Goal: Answer question/provide support

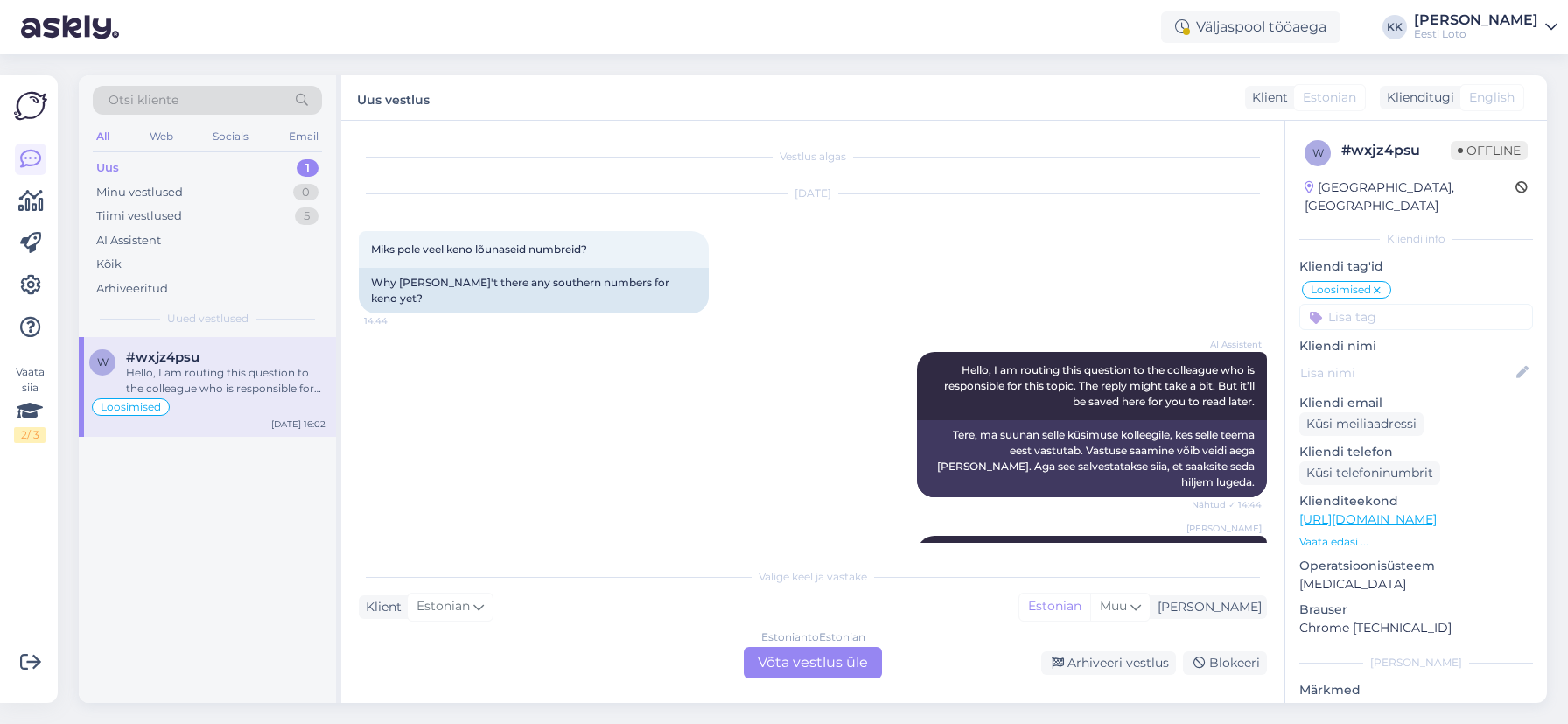
scroll to position [3761, 0]
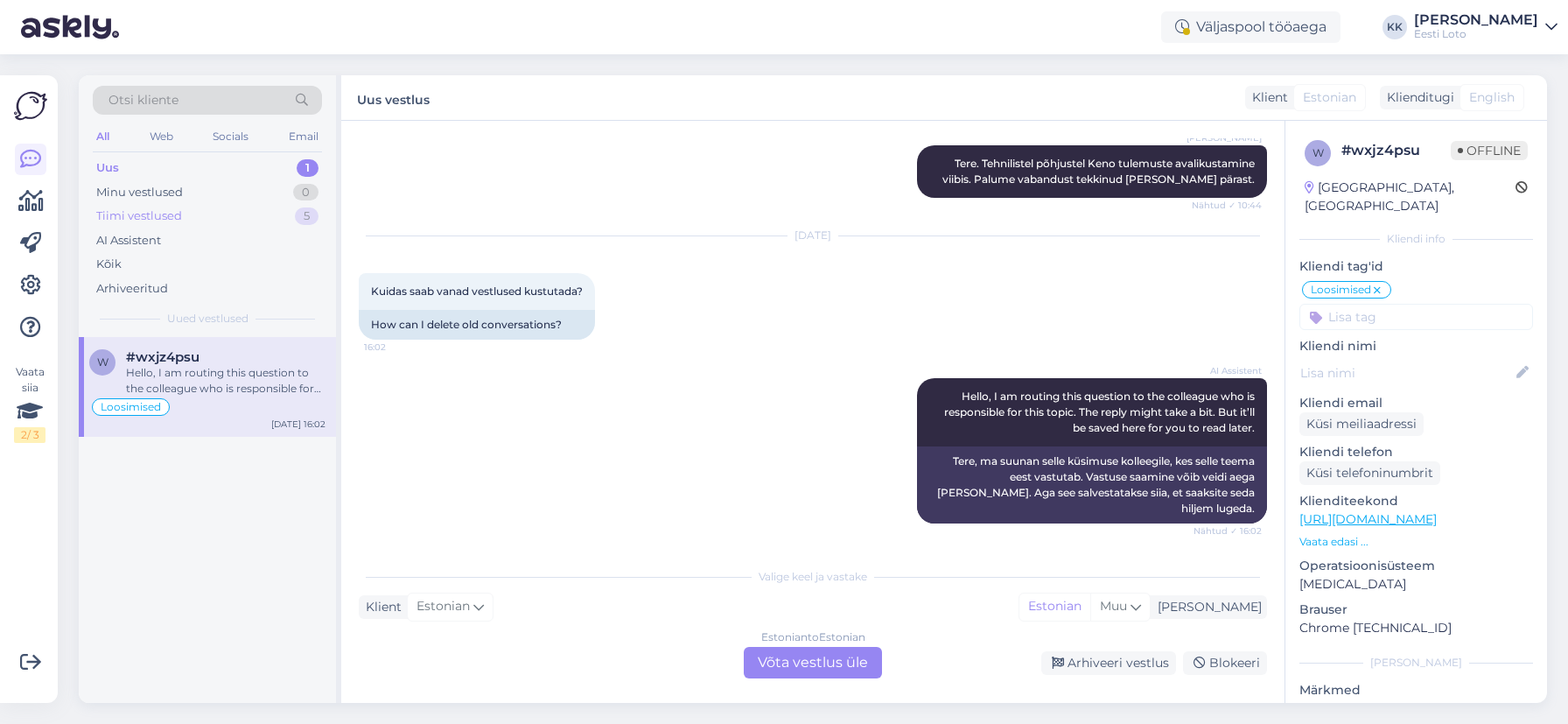
click at [188, 215] on div "Tiimi vestlused 5" at bounding box center [207, 216] width 230 height 25
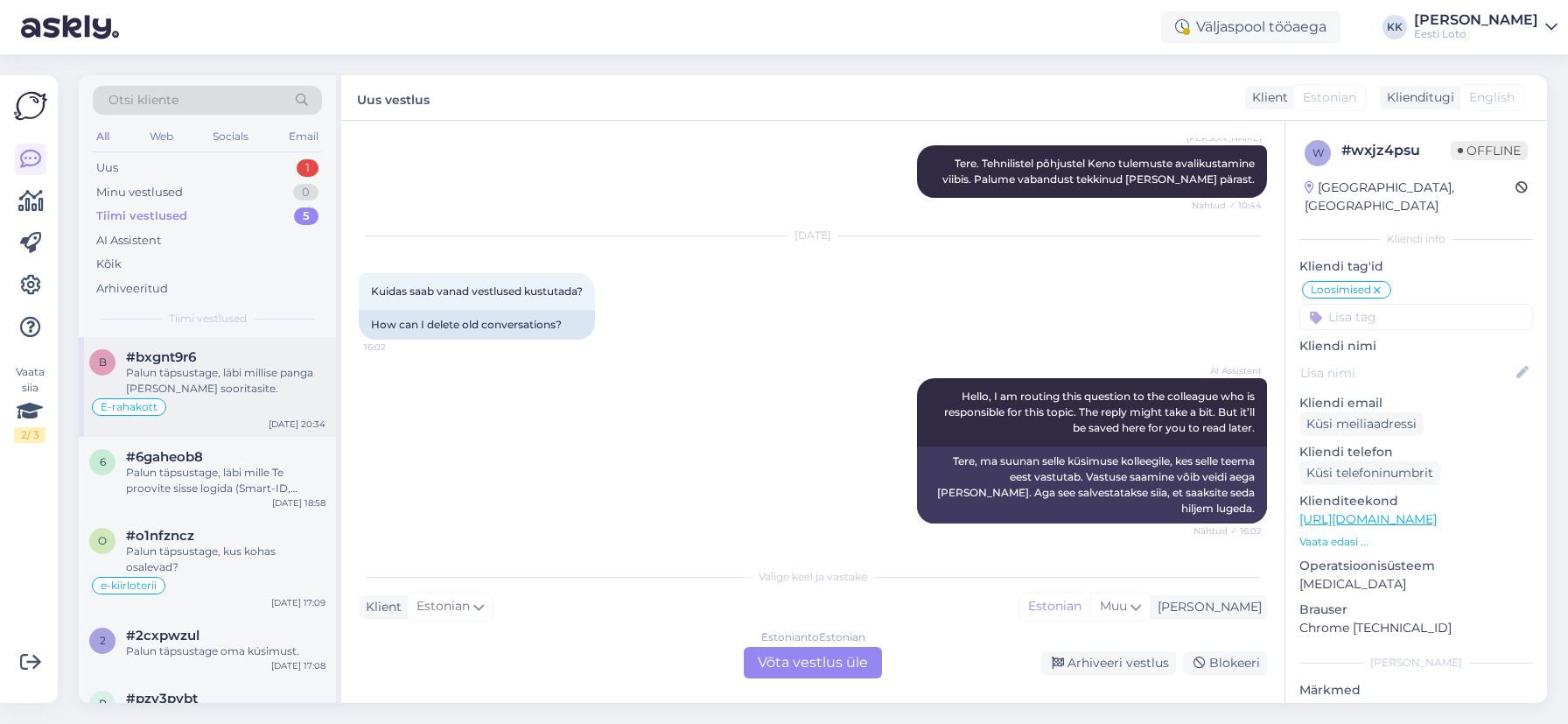
scroll to position [39, 0]
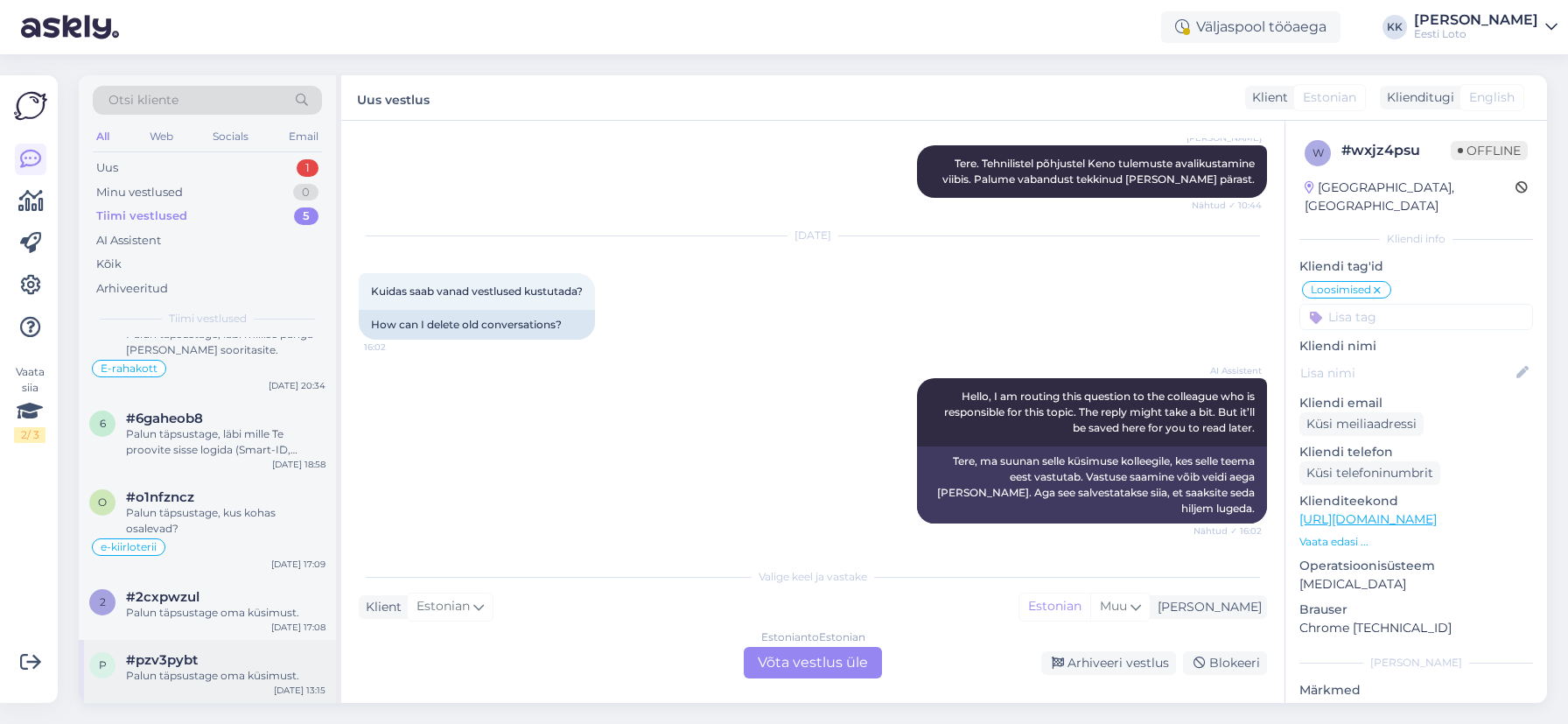
click at [242, 674] on div "Palun täpsustage oma küsimust." at bounding box center [225, 675] width 199 height 16
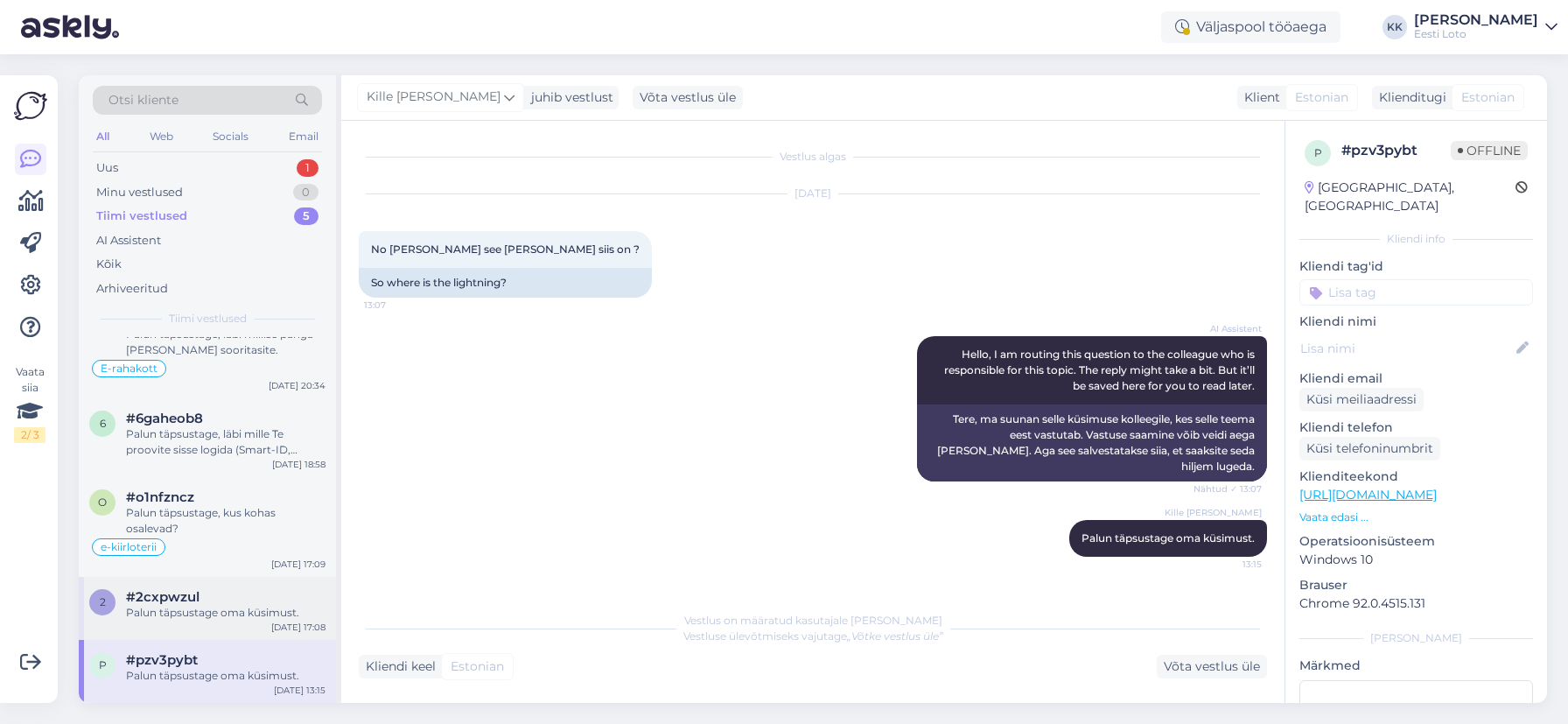
click at [211, 595] on div "#2cxpwzul" at bounding box center [225, 596] width 199 height 16
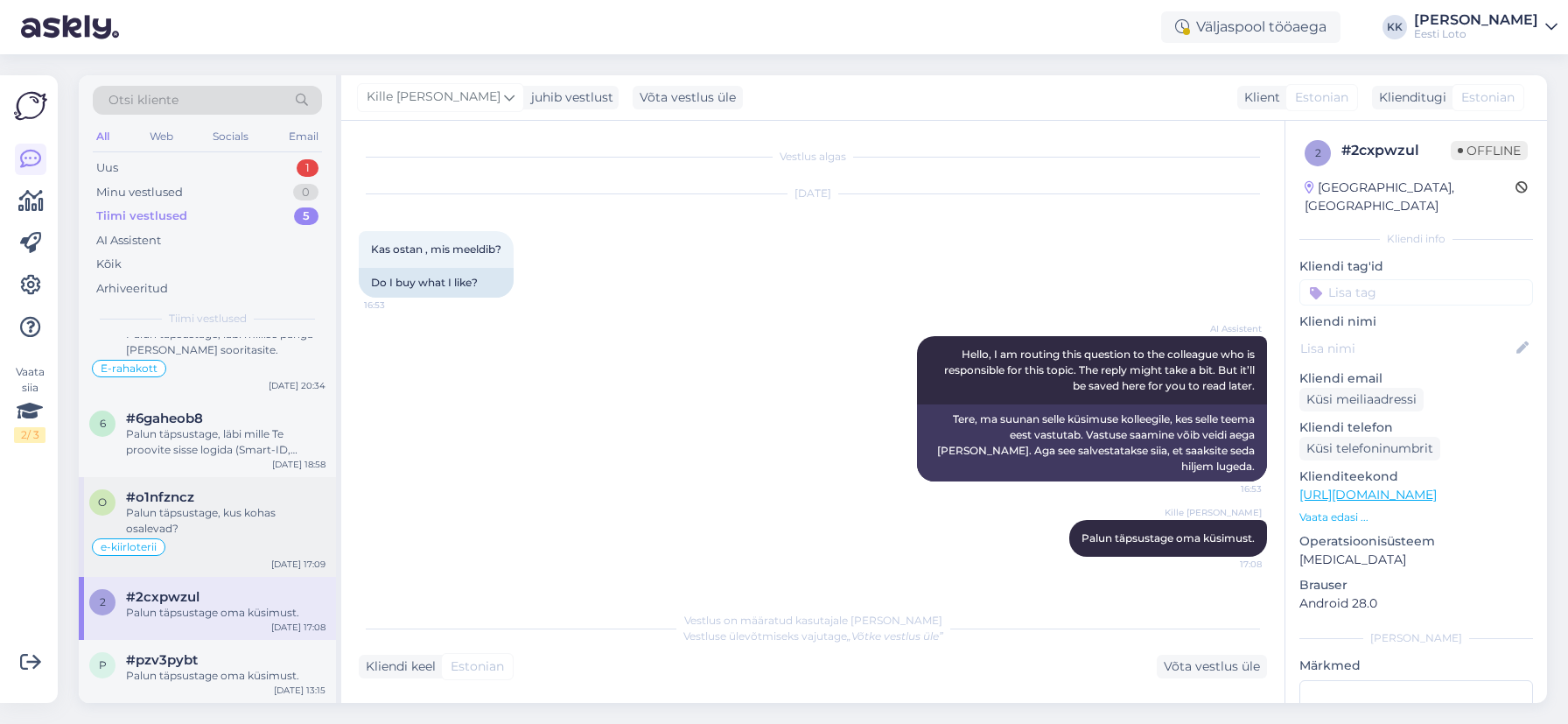
click at [185, 495] on span "#o1nfzncz" at bounding box center [160, 496] width 69 height 16
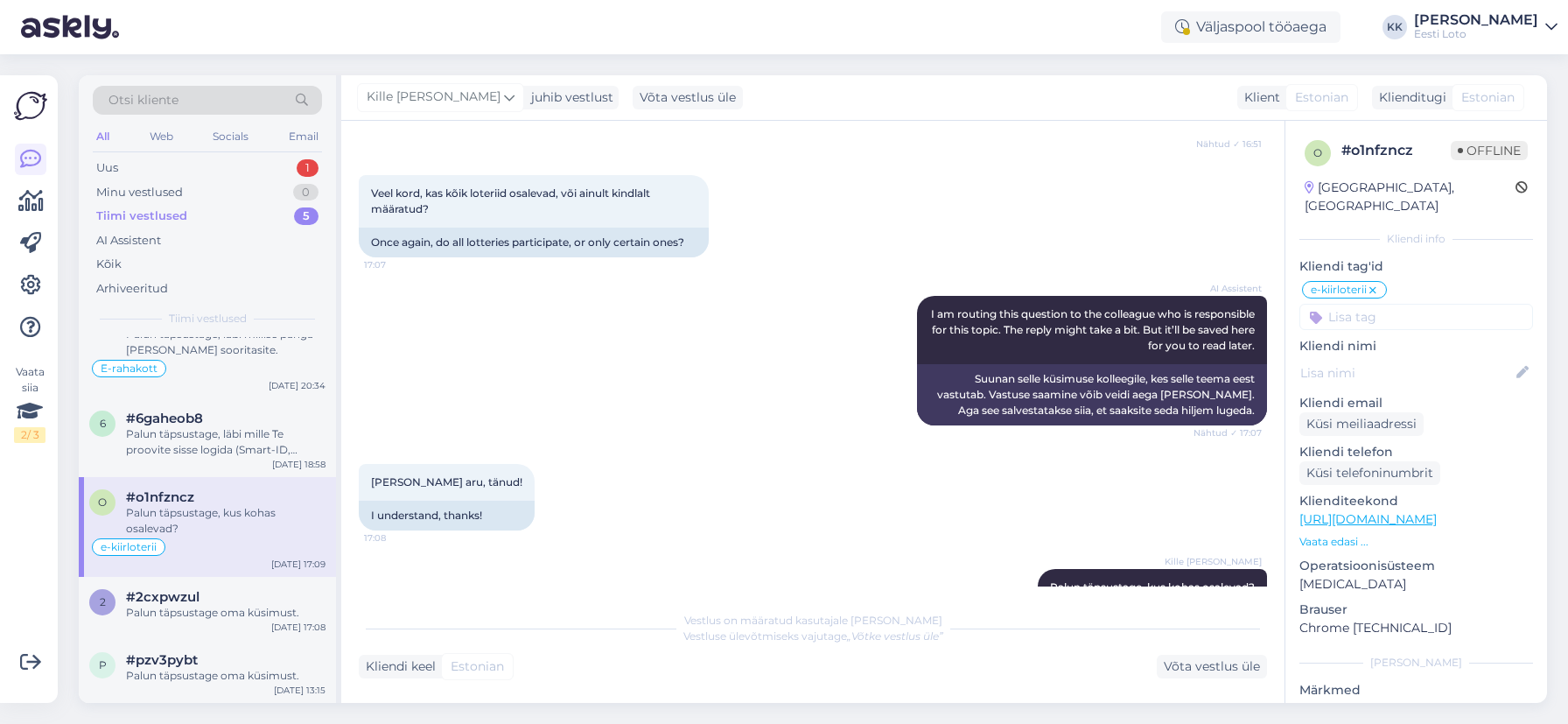
scroll to position [459, 0]
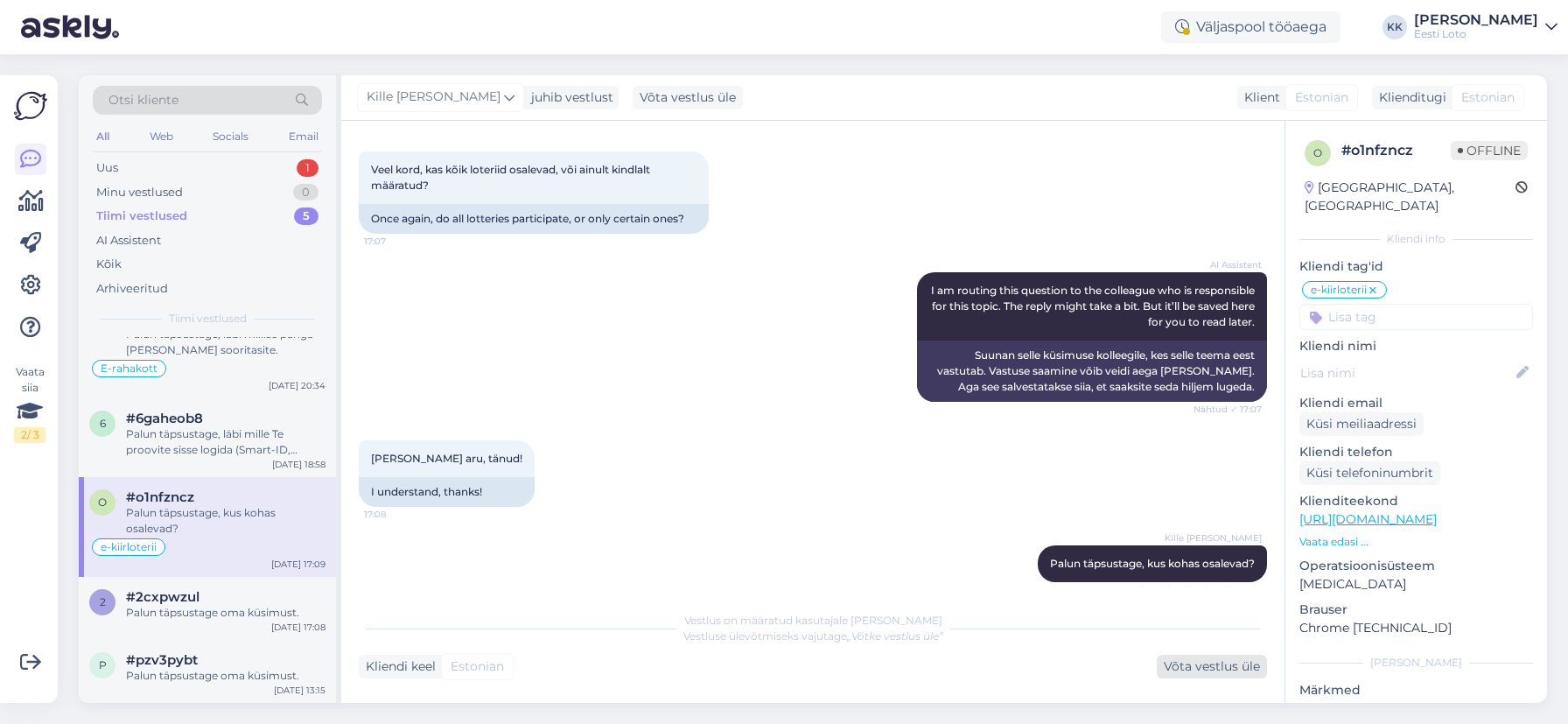
click at [1210, 661] on div "Võta vestlus üle" at bounding box center [1212, 666] width 111 height 24
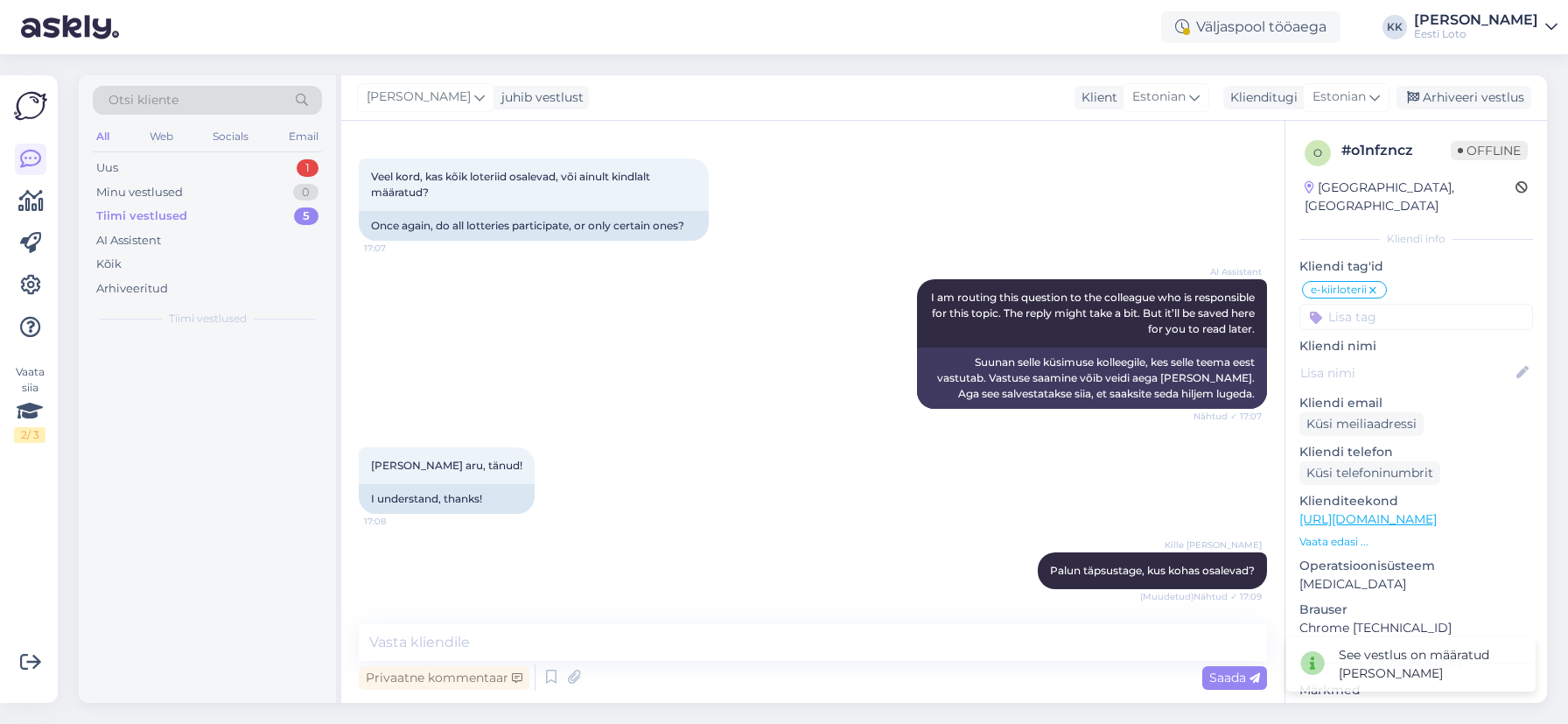
scroll to position [0, 0]
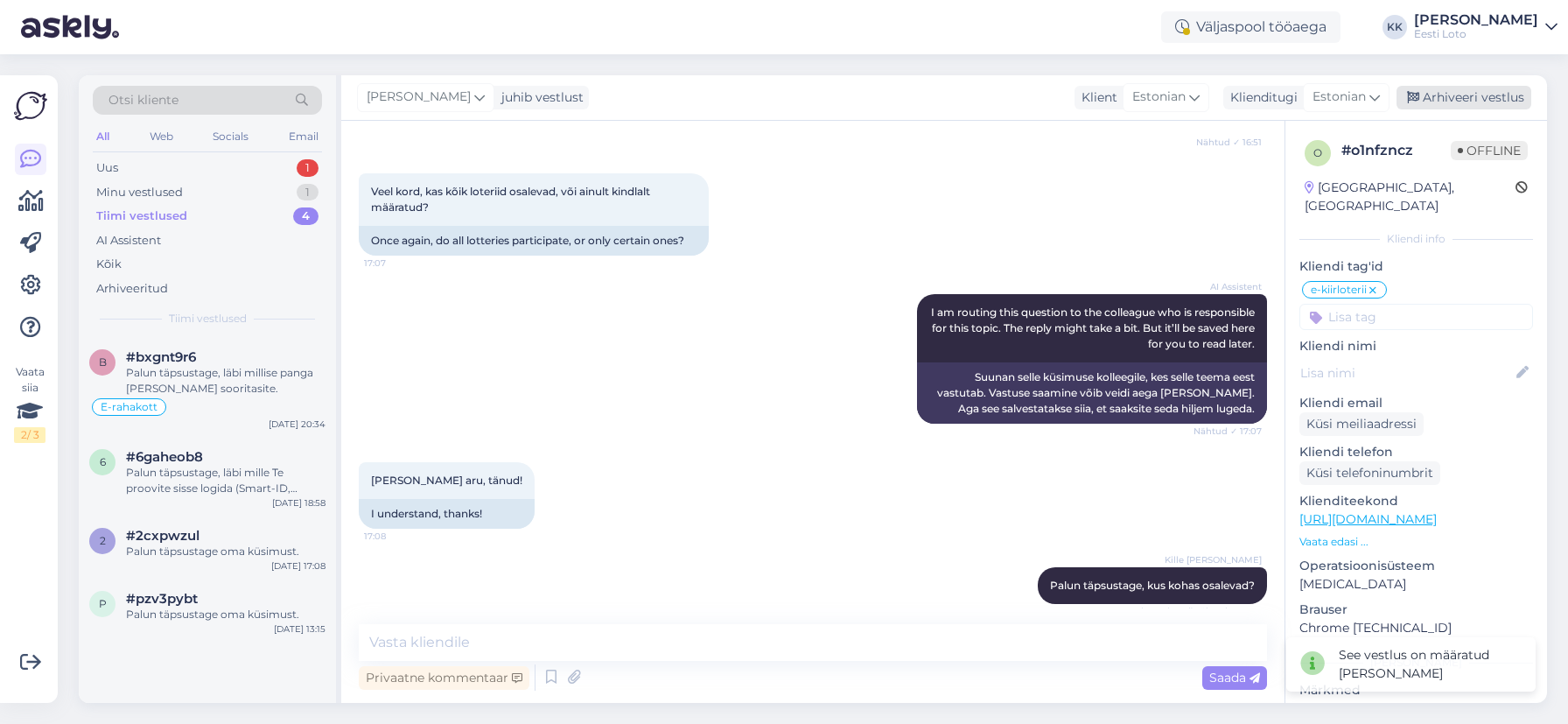
drag, startPoint x: 1496, startPoint y: 102, endPoint x: 1469, endPoint y: 97, distance: 27.5
click at [1496, 102] on div "Arhiveeri vestlus" at bounding box center [1463, 97] width 134 height 24
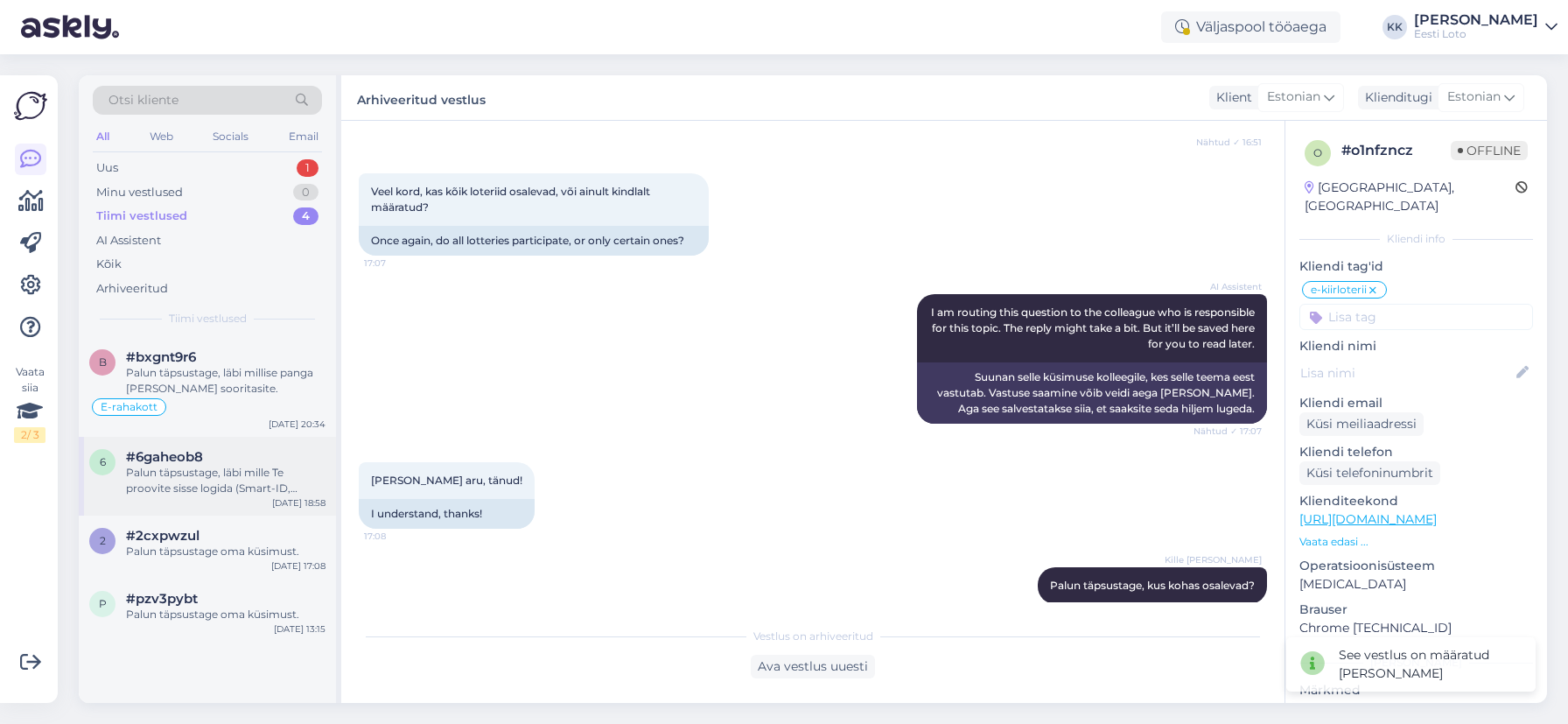
click at [198, 477] on div "Palun täpsustage, läbi mille Te proovite sisse logida (Smart-ID, Mobiil-ID, ID-…" at bounding box center [225, 480] width 199 height 31
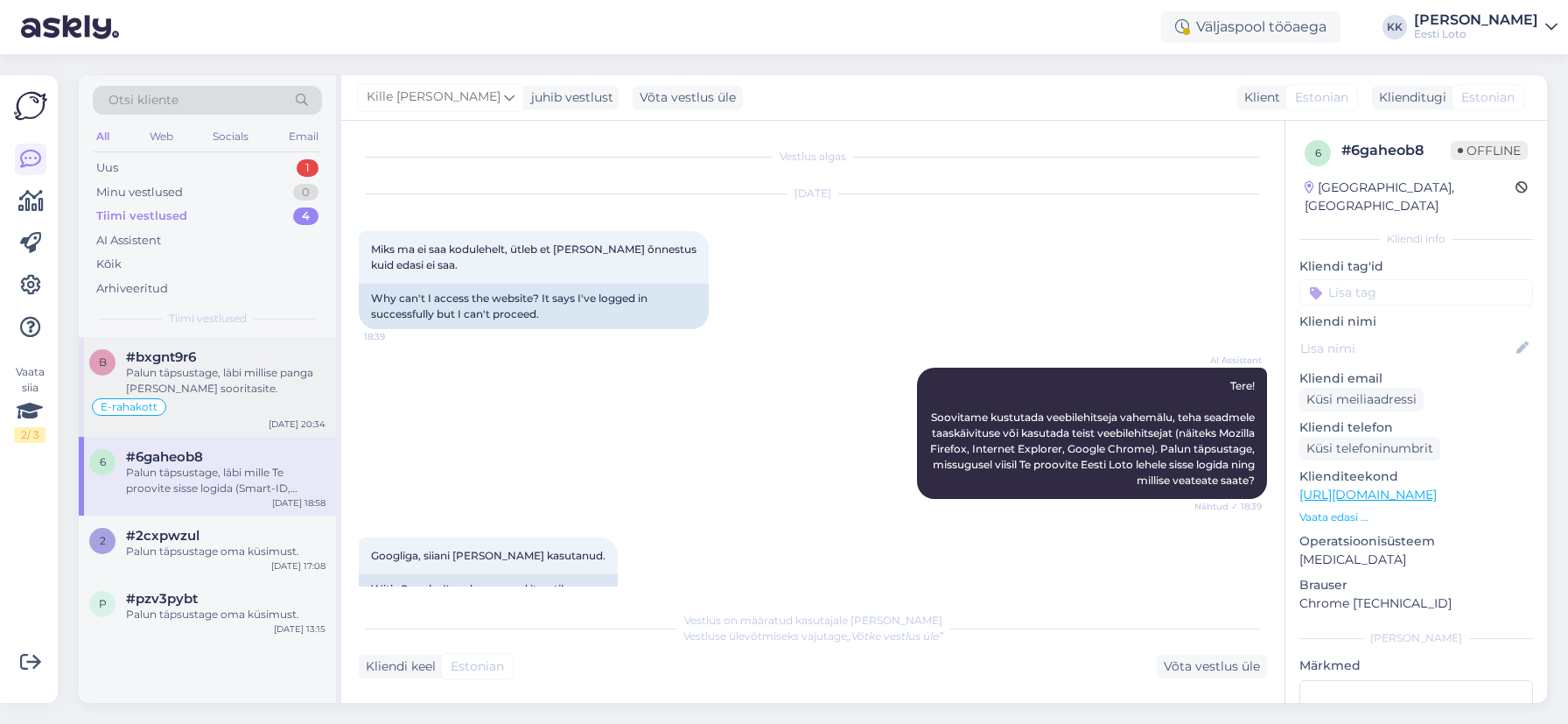
click at [188, 401] on div "E-rahakott" at bounding box center [208, 407] width 236 height 21
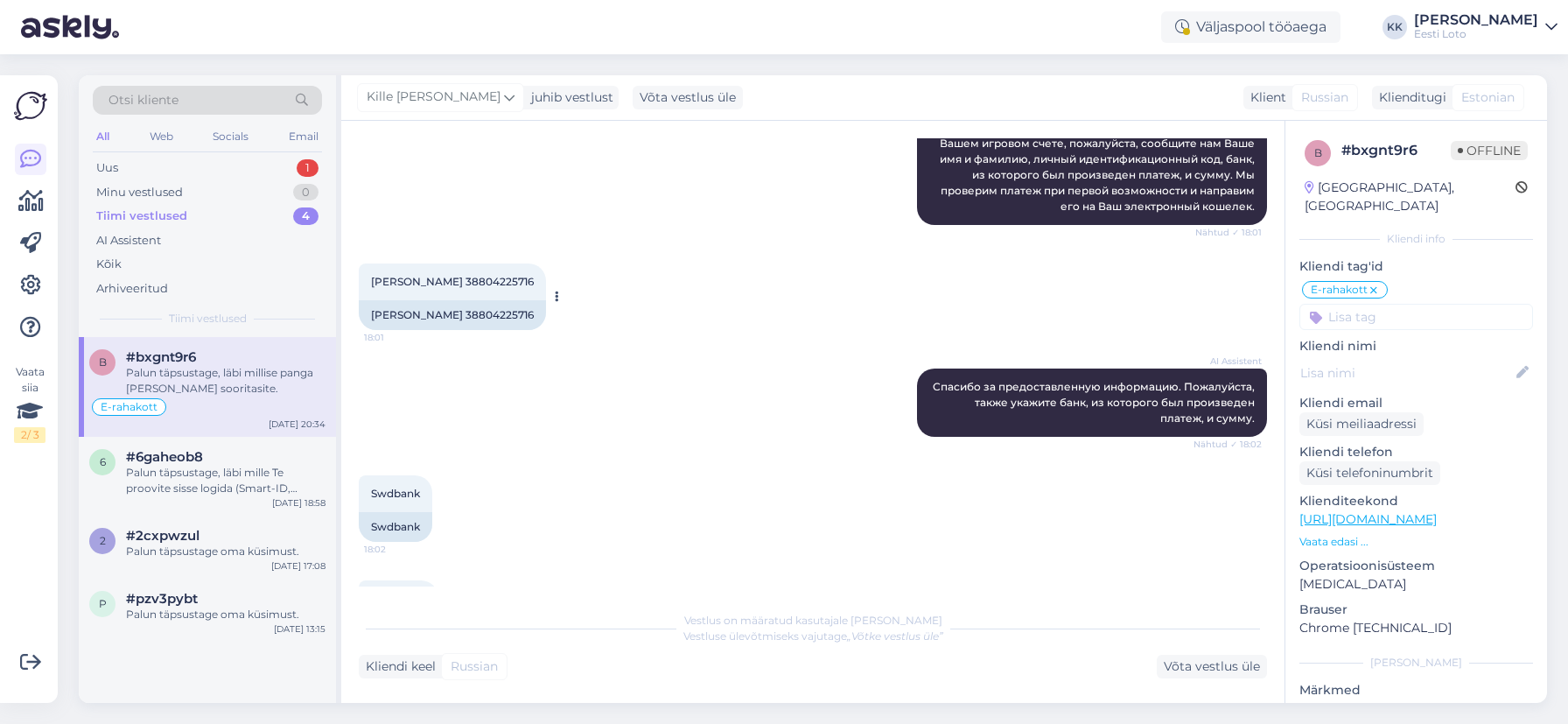
scroll to position [255, 0]
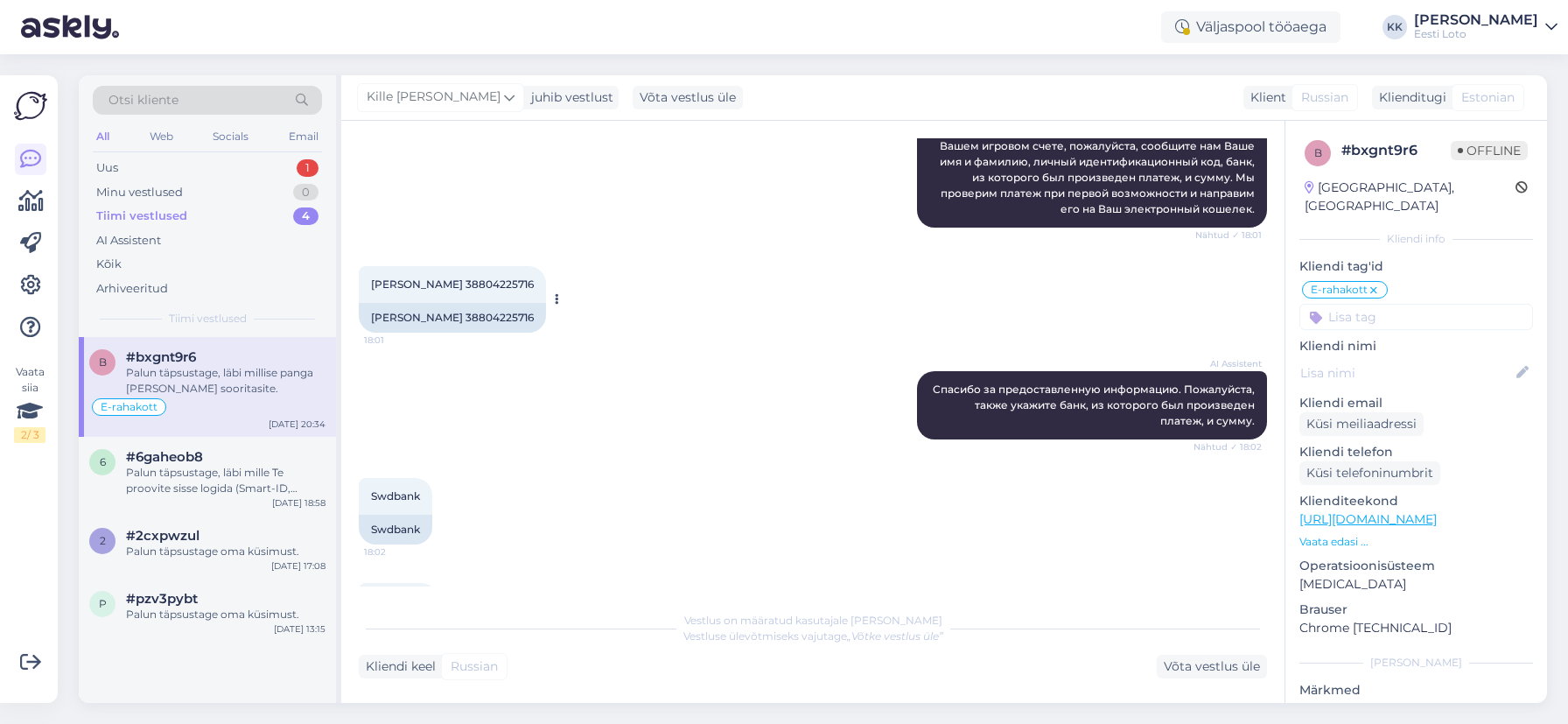
click at [522, 284] on span "[PERSON_NAME] 38804225716" at bounding box center [452, 284] width 163 height 13
drag, startPoint x: 522, startPoint y: 284, endPoint x: 538, endPoint y: 284, distance: 16.0
click at [522, 284] on span "[PERSON_NAME] 38804225716" at bounding box center [452, 284] width 163 height 13
copy span "38804225716"
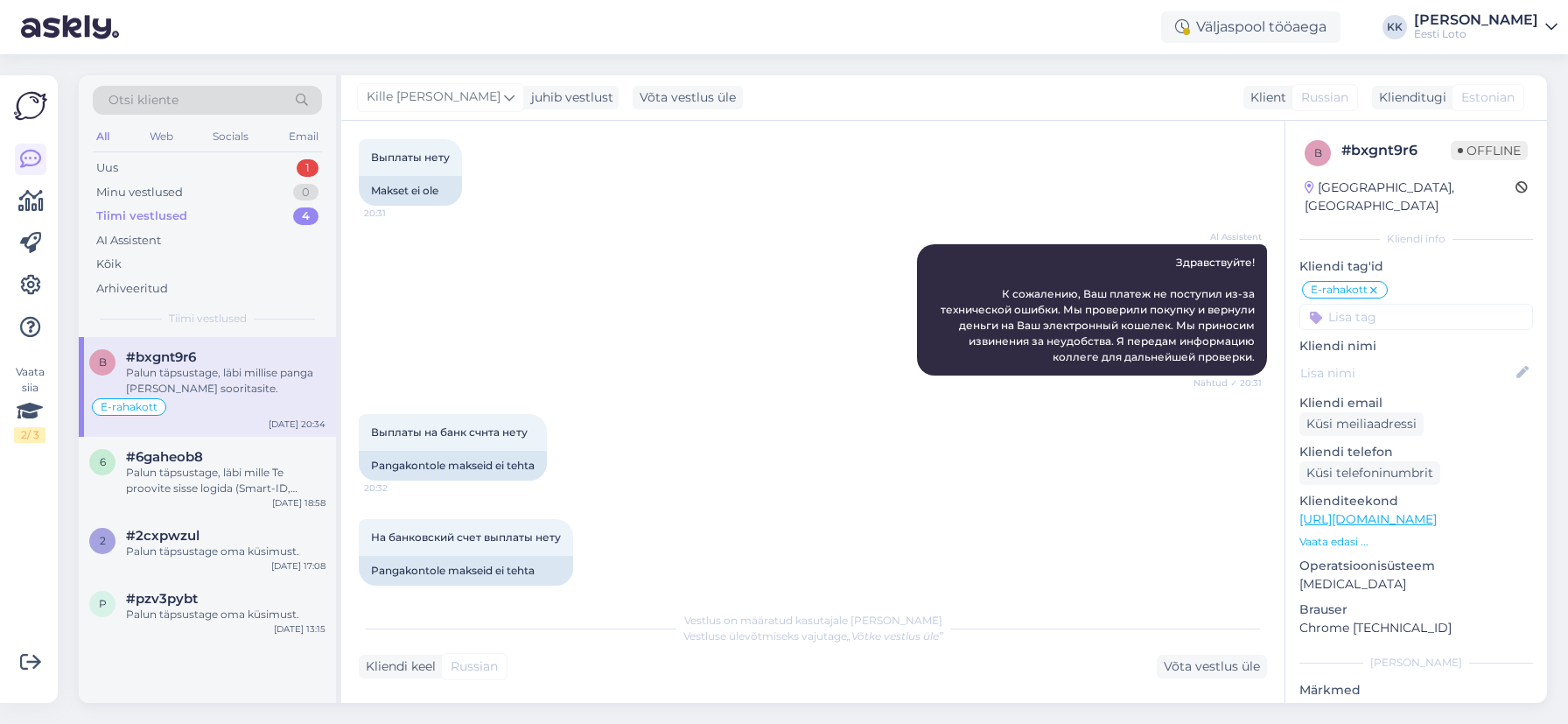
scroll to position [1493, 0]
click at [172, 167] on div "Uus 1" at bounding box center [207, 168] width 230 height 25
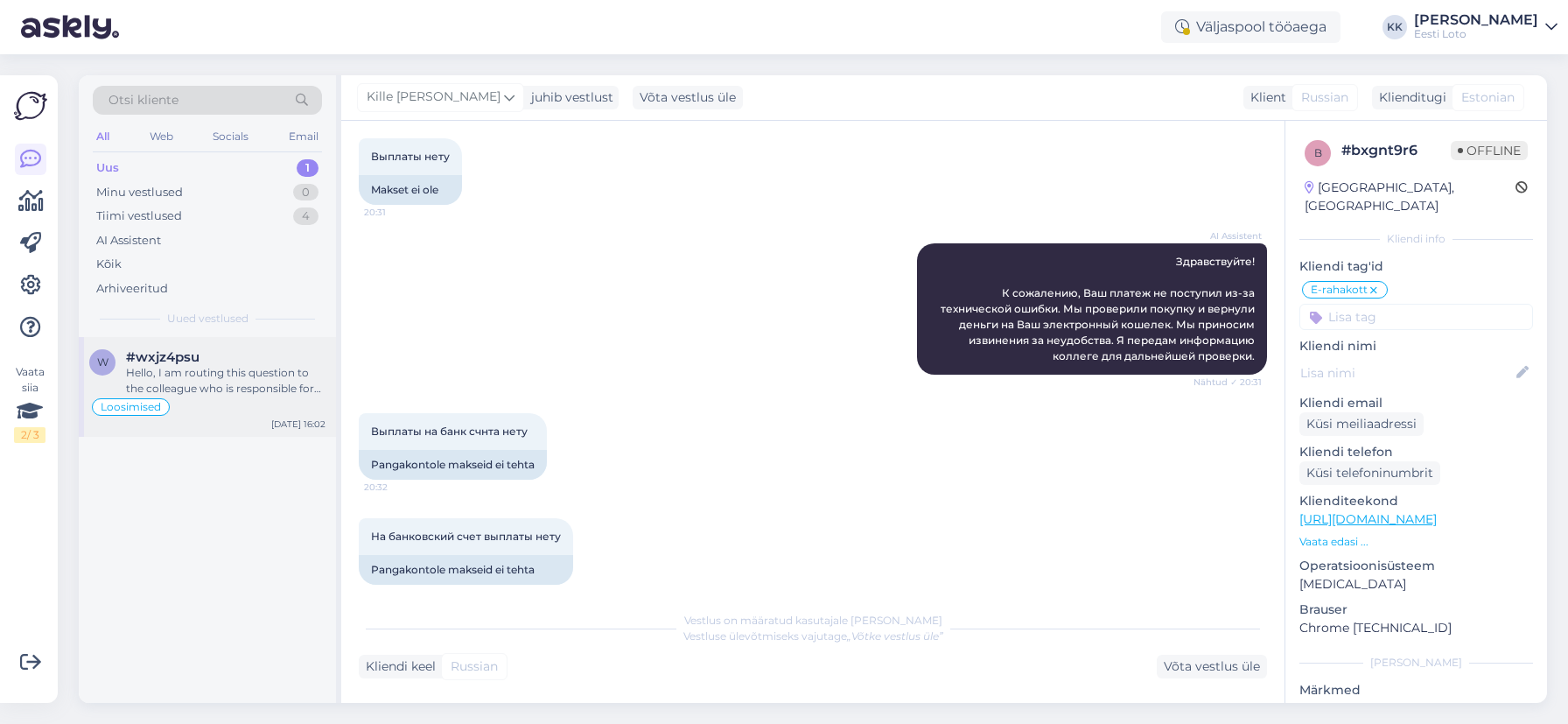
click at [233, 367] on div "Hello, I am routing this question to the colleague who is responsible for this …" at bounding box center [225, 380] width 199 height 31
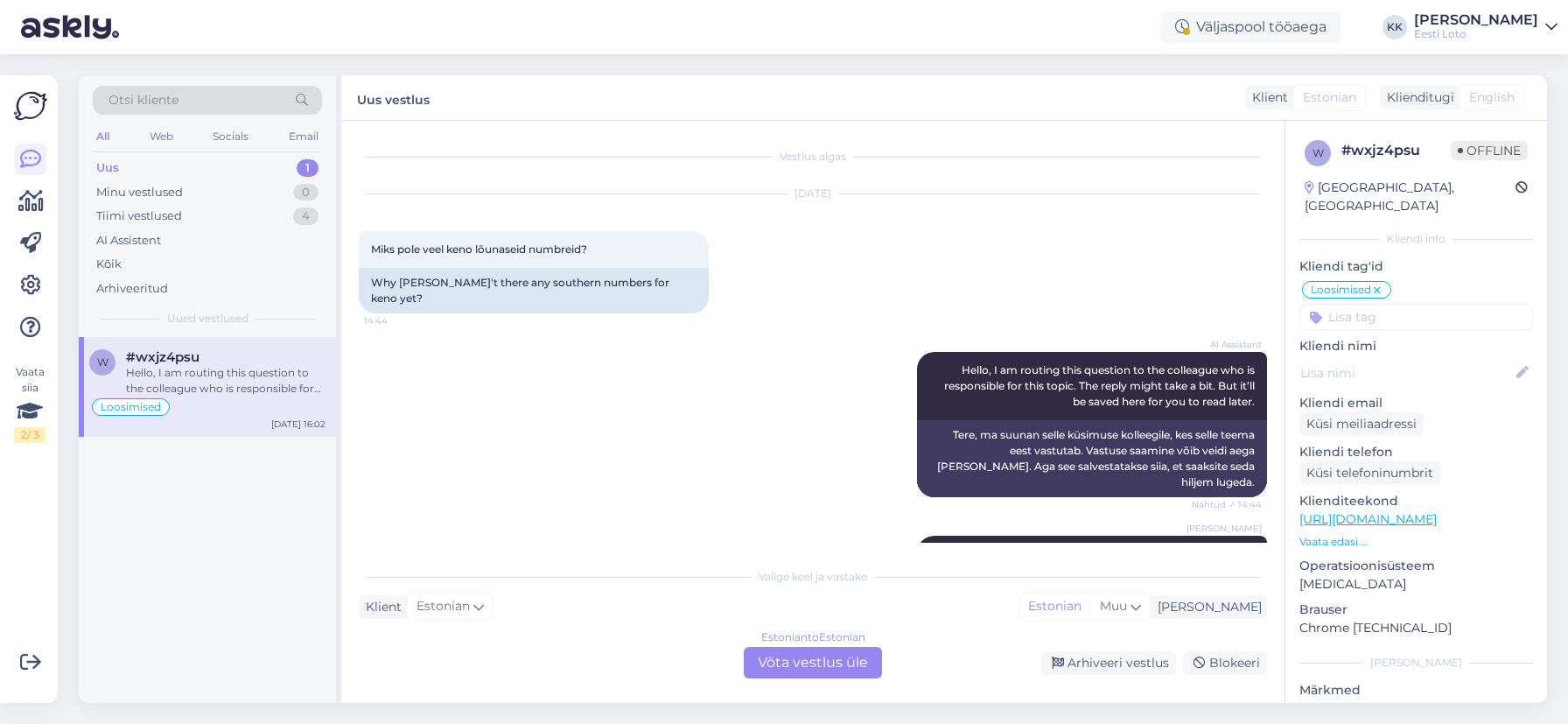
scroll to position [3761, 0]
